Goal: Task Accomplishment & Management: Manage account settings

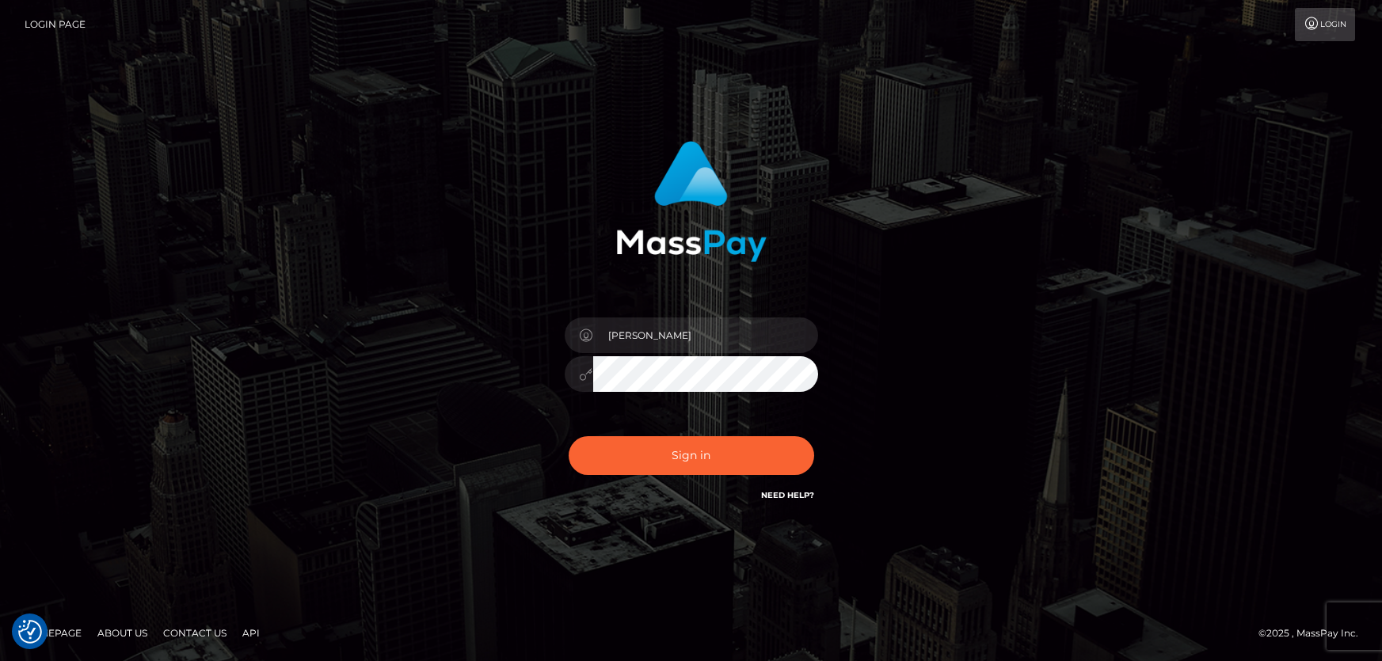
checkbox input "true"
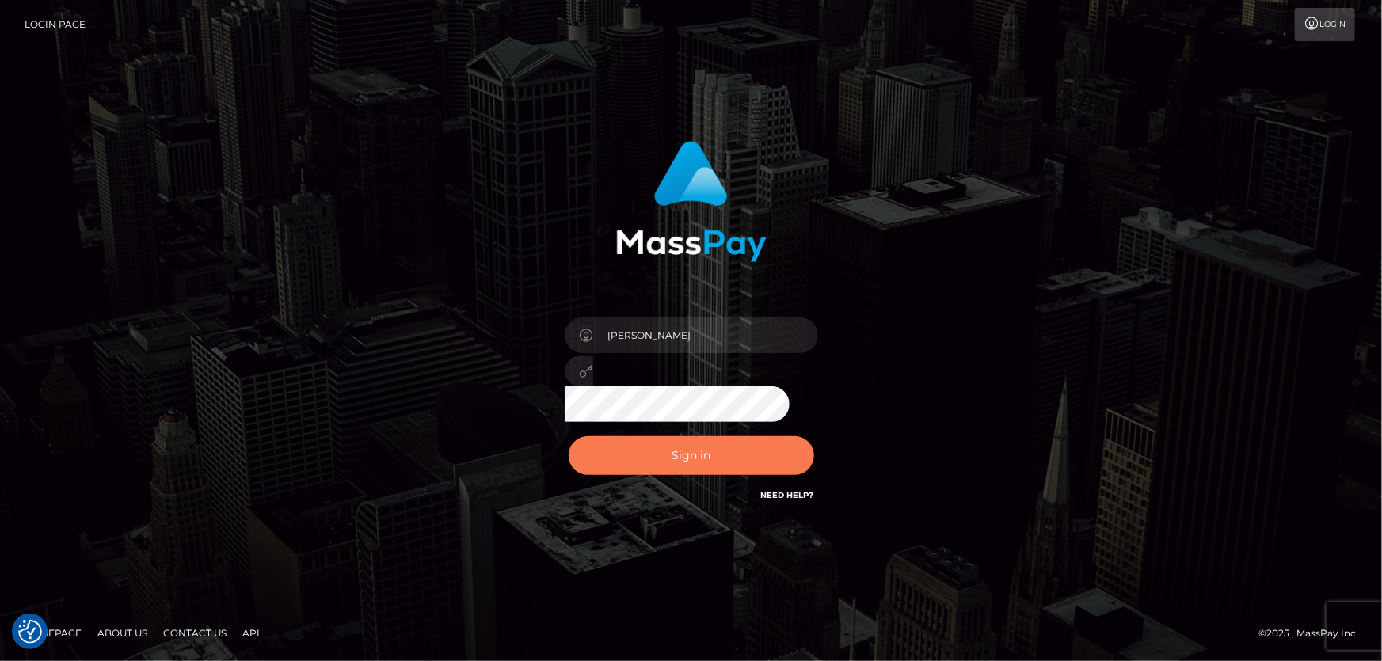
click at [671, 451] on button "Sign in" at bounding box center [691, 455] width 245 height 39
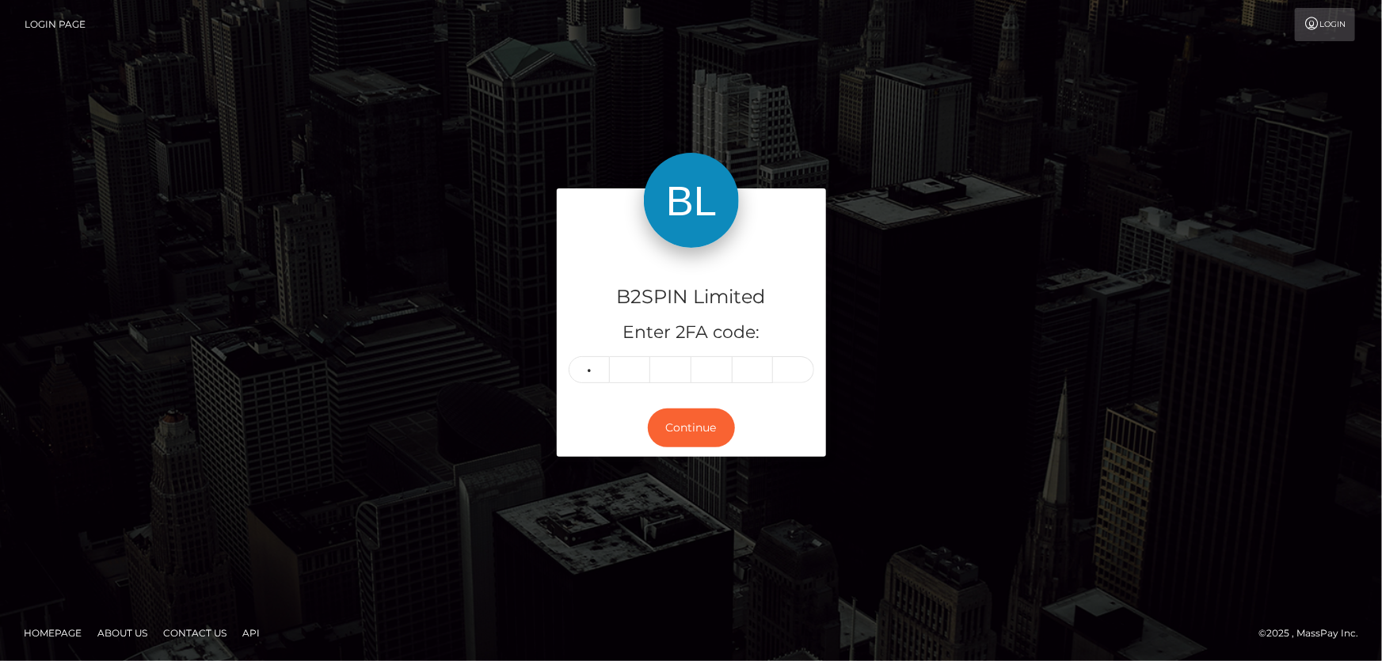
type input "7"
type input "4"
type input "3"
type input "4"
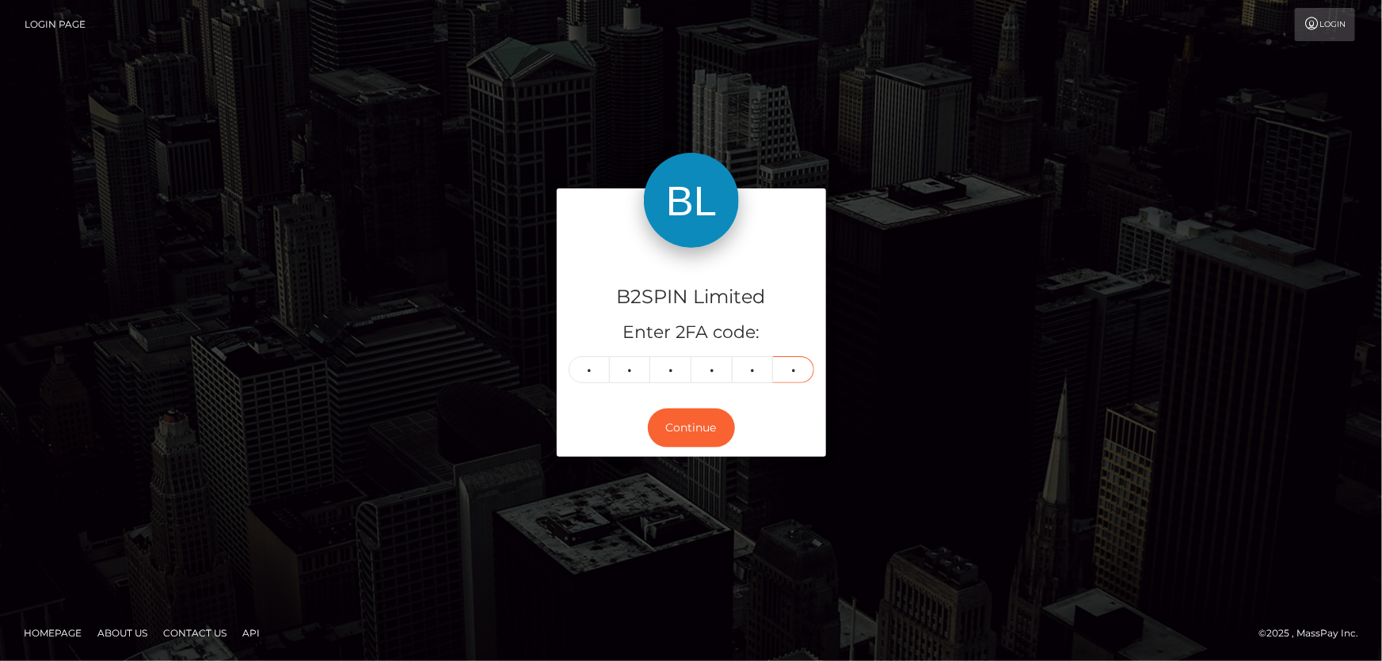
type input "3"
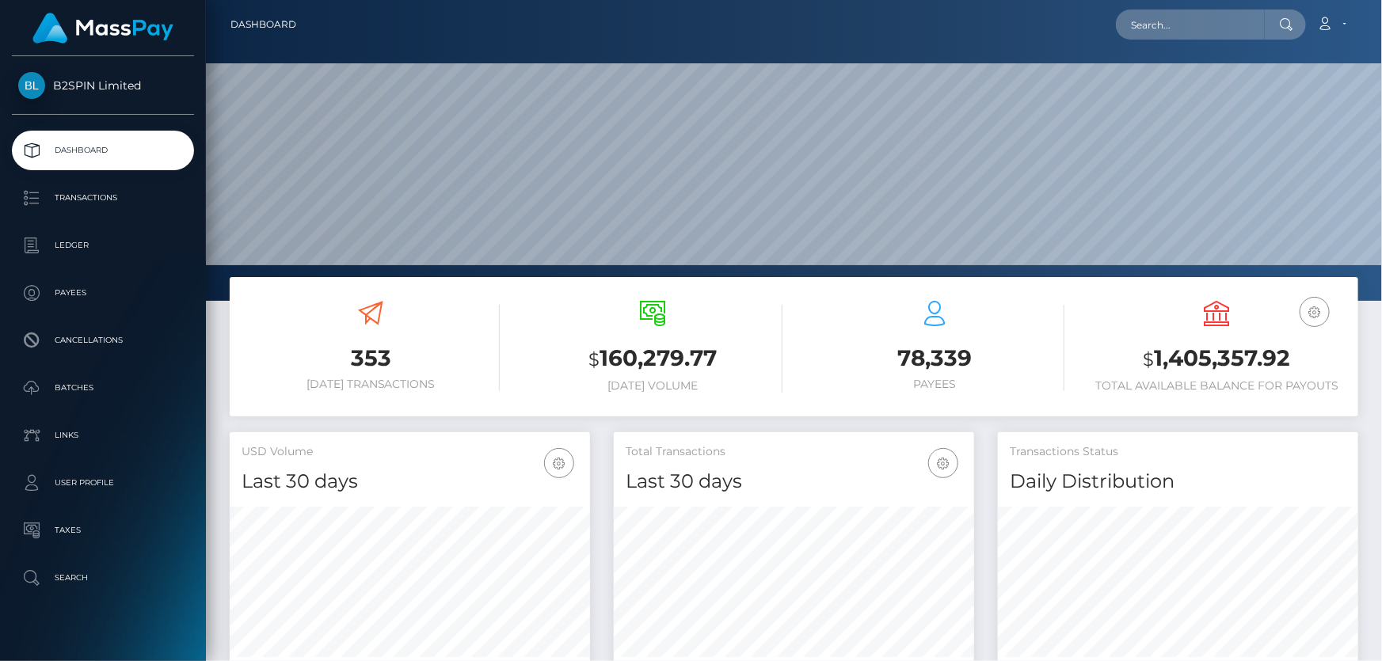
scroll to position [280, 359]
drag, startPoint x: 1157, startPoint y: 359, endPoint x: 1302, endPoint y: 355, distance: 145.0
click at [1303, 356] on h3 "$ 1,405,357.92" at bounding box center [1217, 359] width 258 height 32
copy h3 "1,405,357.92"
